Goal: Transaction & Acquisition: Download file/media

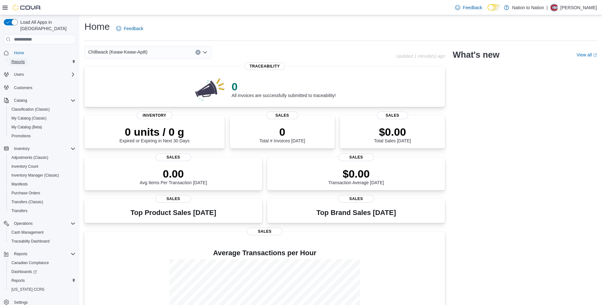
click at [24, 59] on span "Reports" at bounding box center [17, 61] width 13 height 5
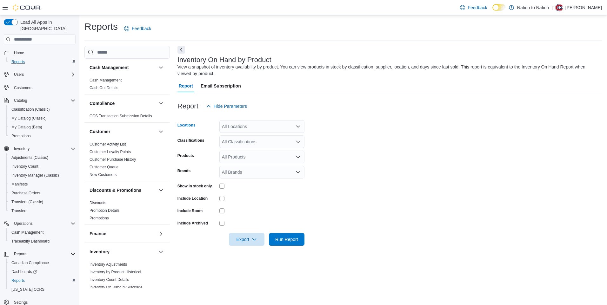
click at [297, 127] on icon "Open list of options" at bounding box center [297, 126] width 5 height 5
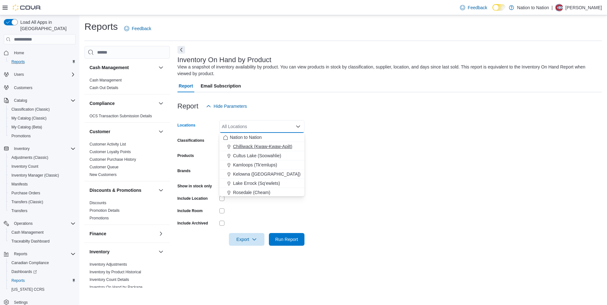
click at [262, 146] on span "Chilliwack (Kwaw-Kwaw-Apilt)" at bounding box center [262, 146] width 59 height 6
click at [251, 238] on span "Export" at bounding box center [247, 239] width 28 height 13
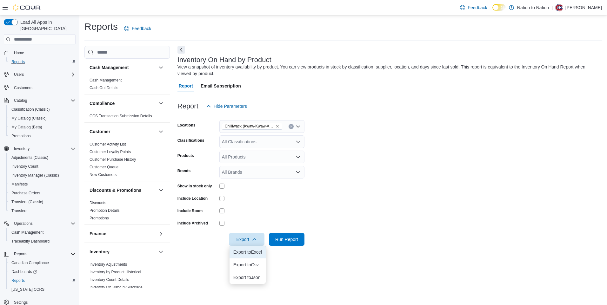
click at [257, 253] on span "Export to Excel" at bounding box center [247, 252] width 29 height 5
click at [247, 239] on span "Export" at bounding box center [247, 239] width 28 height 13
click at [241, 253] on span "Export to Excel" at bounding box center [247, 252] width 29 height 5
